Goal: Information Seeking & Learning: Understand process/instructions

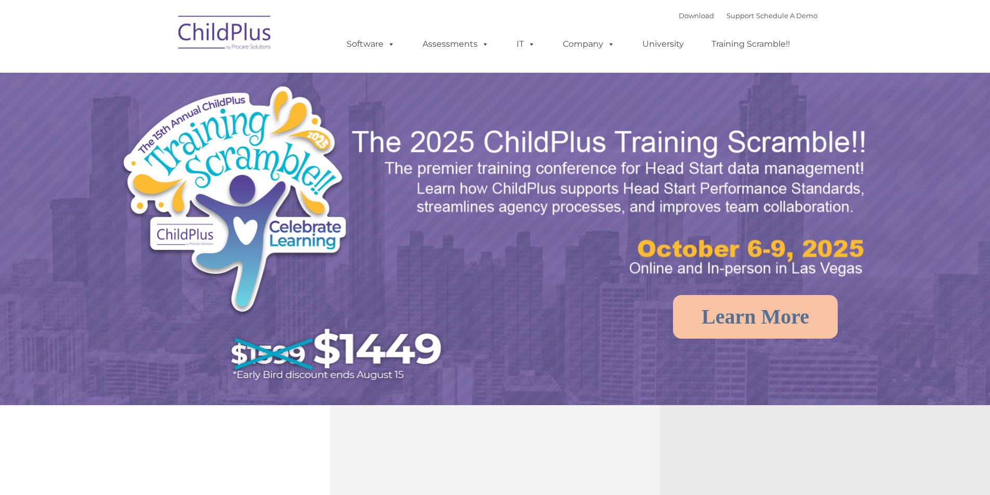
select select "MEDIUM"
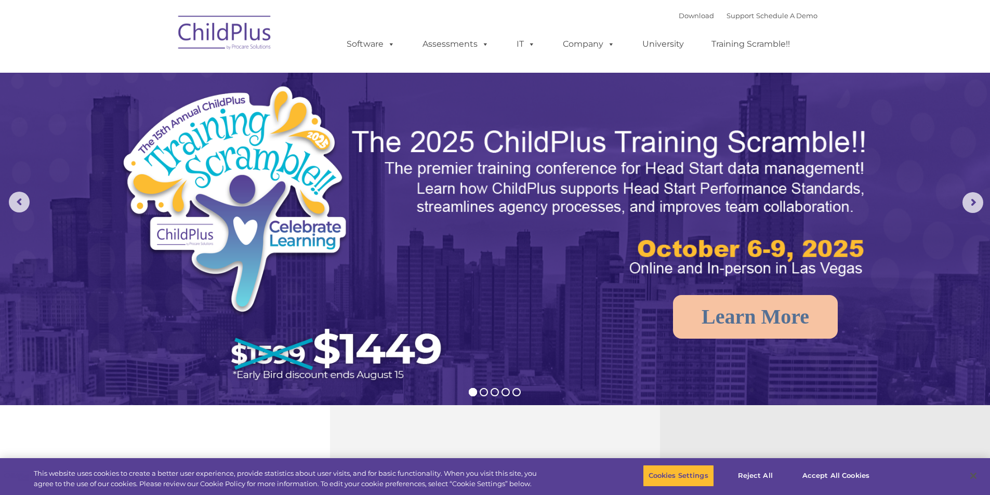
click at [687, 20] on div "Download Support | Schedule A Demo " at bounding box center [748, 16] width 139 height 16
click at [686, 16] on link "Download" at bounding box center [696, 15] width 35 height 8
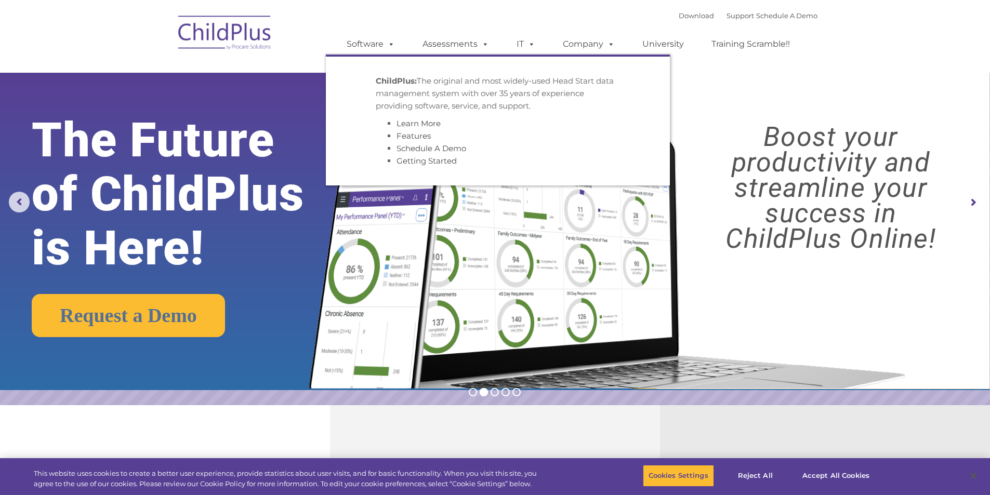
drag, startPoint x: 409, startPoint y: 179, endPoint x: 409, endPoint y: 200, distance: 20.8
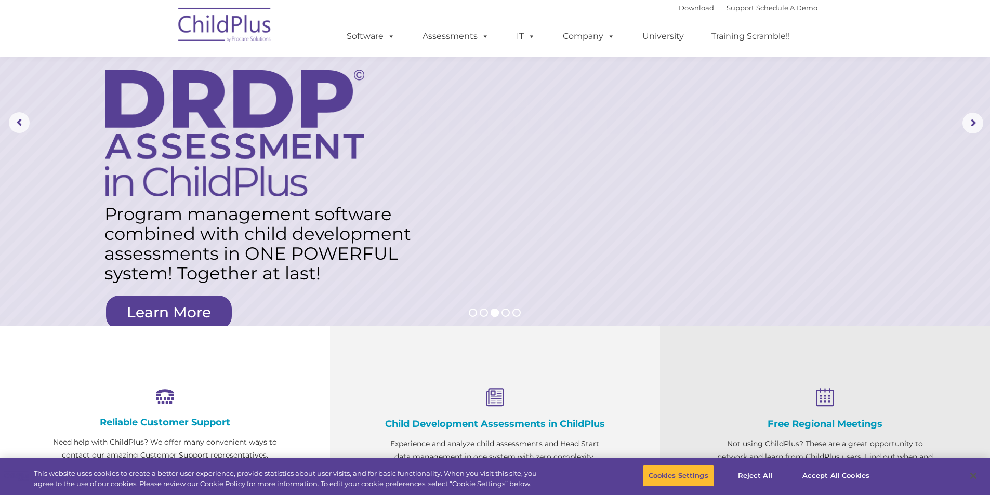
scroll to position [77, 0]
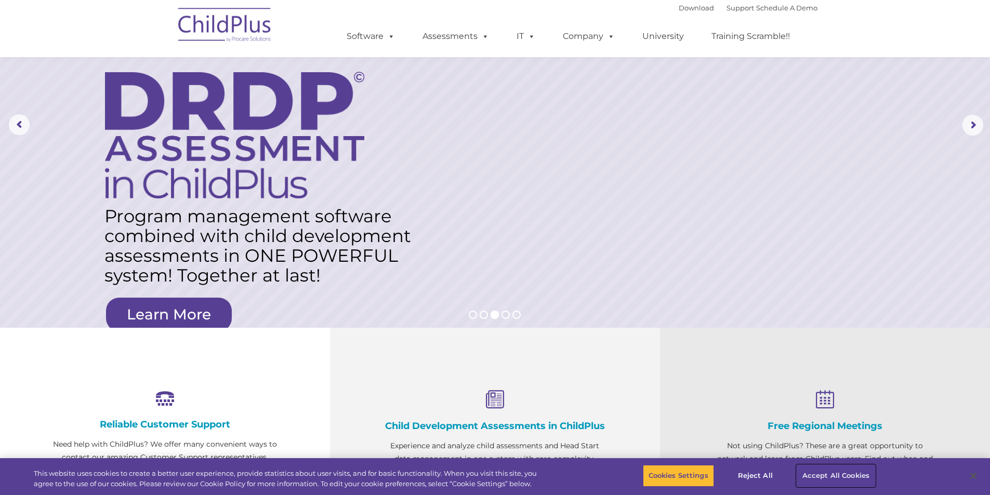
click at [809, 475] on button "Accept All Cookies" at bounding box center [836, 476] width 78 height 22
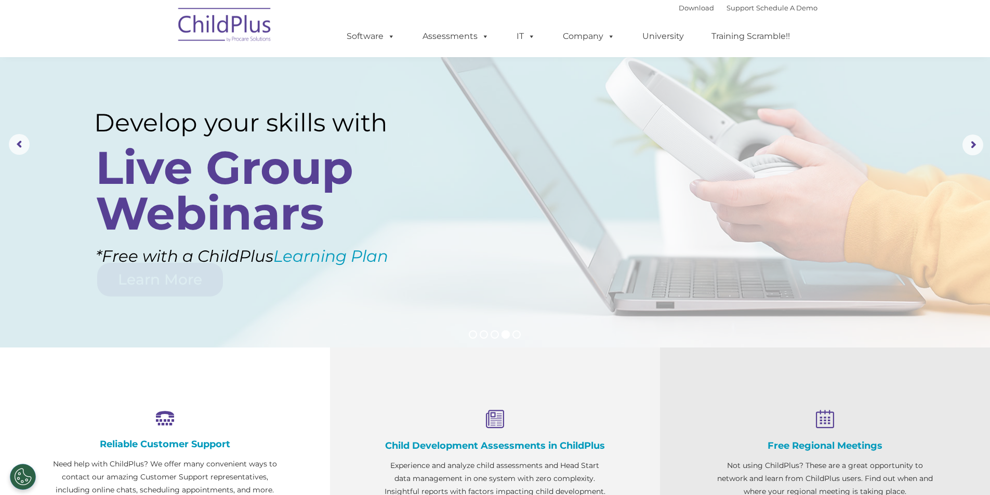
scroll to position [0, 0]
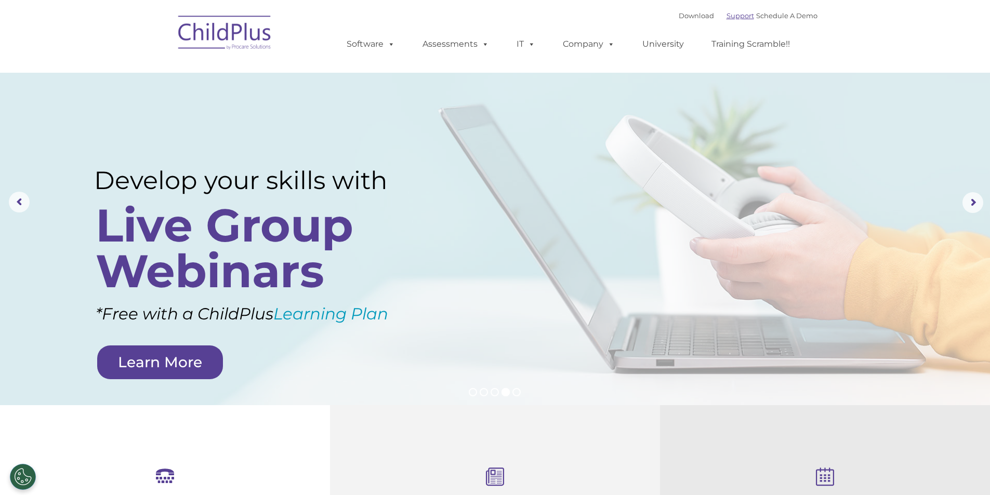
click at [730, 19] on link "Support" at bounding box center [741, 15] width 28 height 8
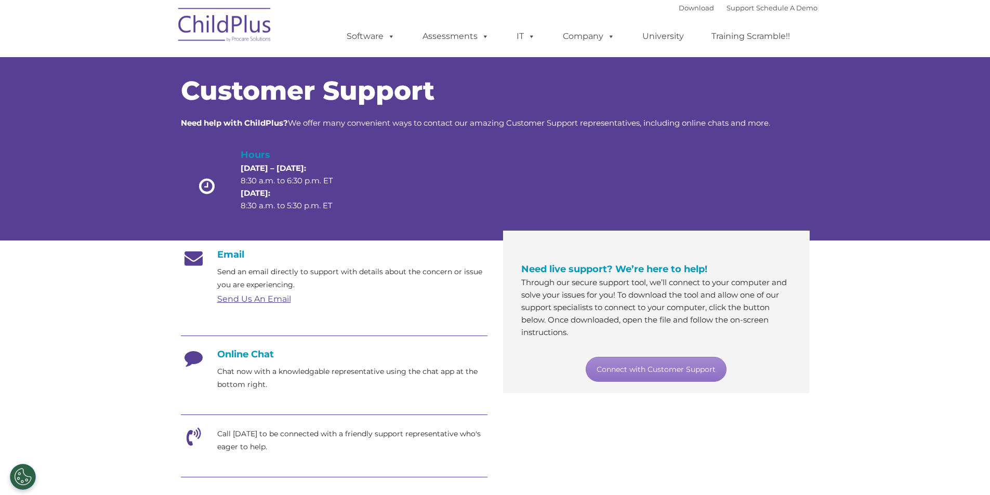
click at [255, 351] on h4 "Online Chat" at bounding box center [334, 354] width 307 height 11
click at [230, 353] on h4 "Online Chat" at bounding box center [334, 354] width 307 height 11
click at [629, 369] on link "Connect with Customer Support" at bounding box center [656, 369] width 141 height 25
click at [687, 9] on link "Download" at bounding box center [696, 8] width 35 height 8
click at [685, 9] on link "Download" at bounding box center [696, 8] width 35 height 8
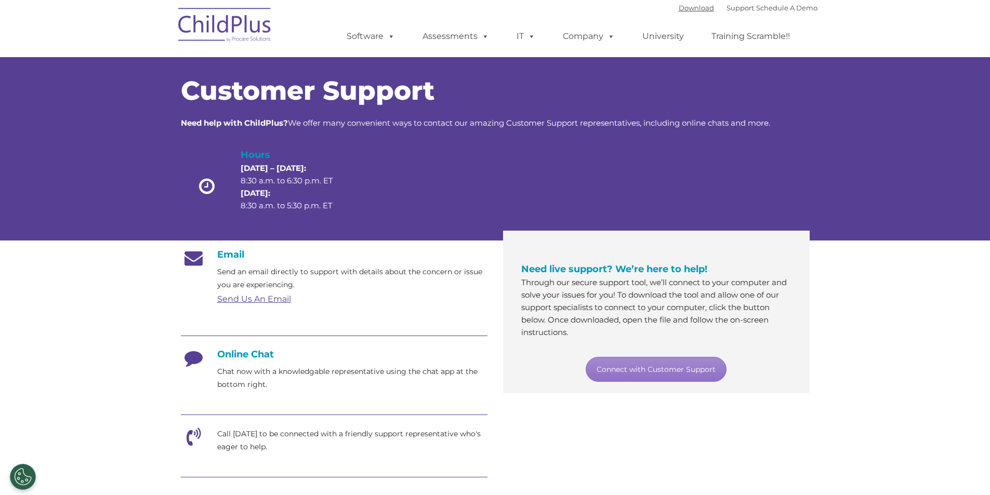
scroll to position [433, 0]
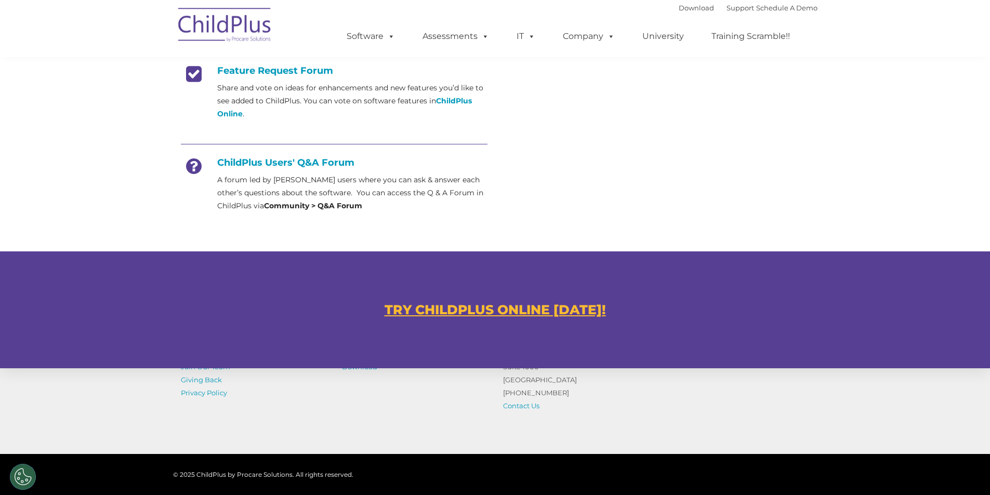
click at [684, 14] on div "Download Support | Schedule A Demo " at bounding box center [748, 8] width 139 height 16
click at [686, 11] on link "Download" at bounding box center [696, 8] width 35 height 8
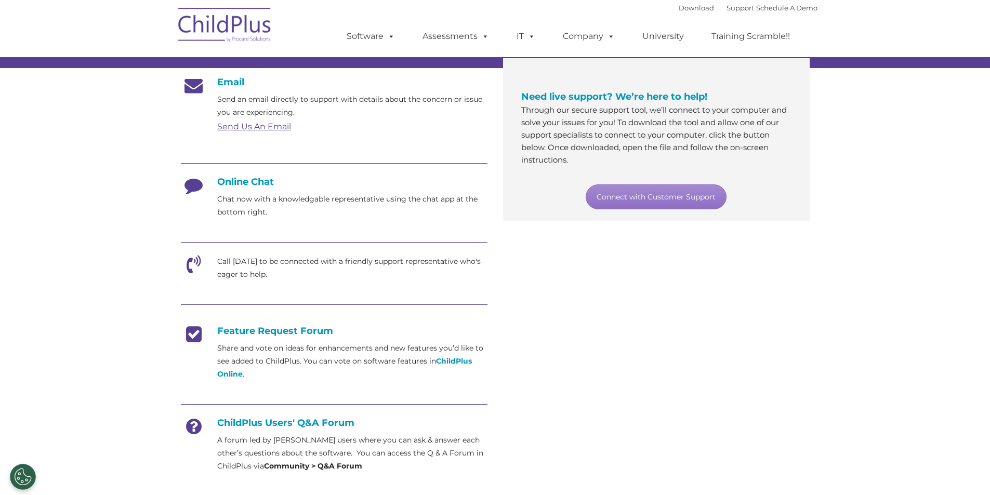
scroll to position [0, 0]
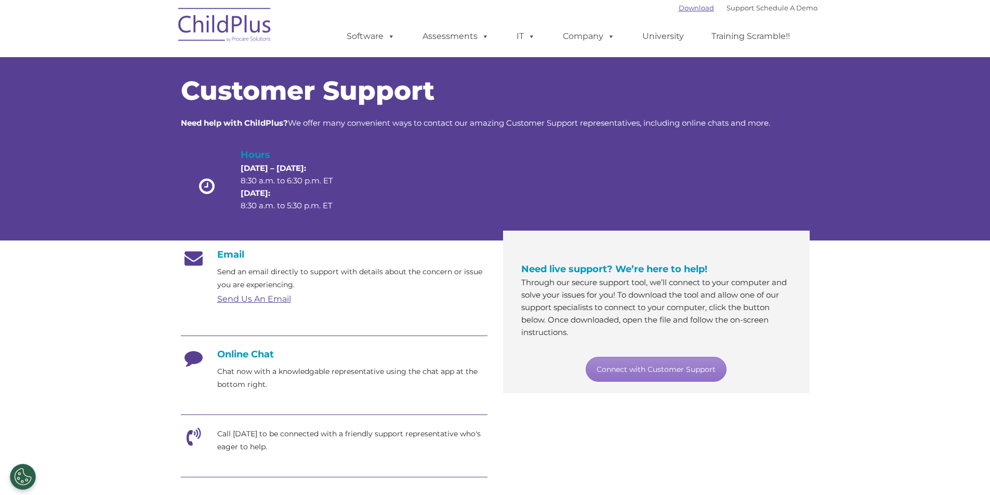
click at [689, 7] on link "Download" at bounding box center [696, 8] width 35 height 8
